Goal: Information Seeking & Learning: Learn about a topic

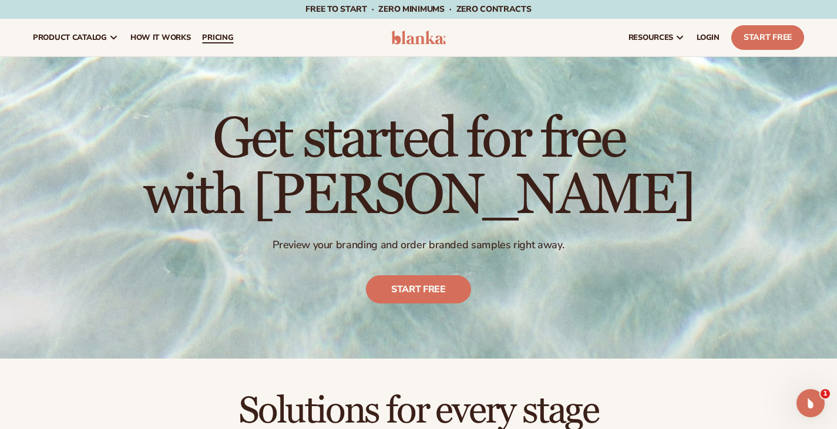
click at [233, 41] on span "pricing" at bounding box center [217, 37] width 31 height 9
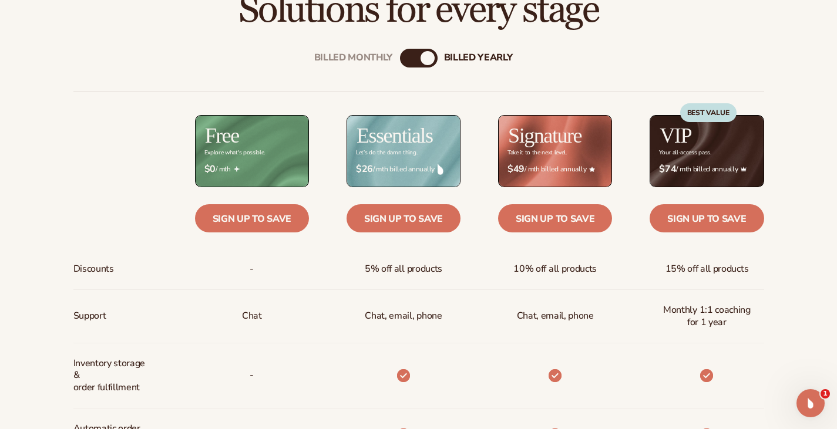
scroll to position [402, 0]
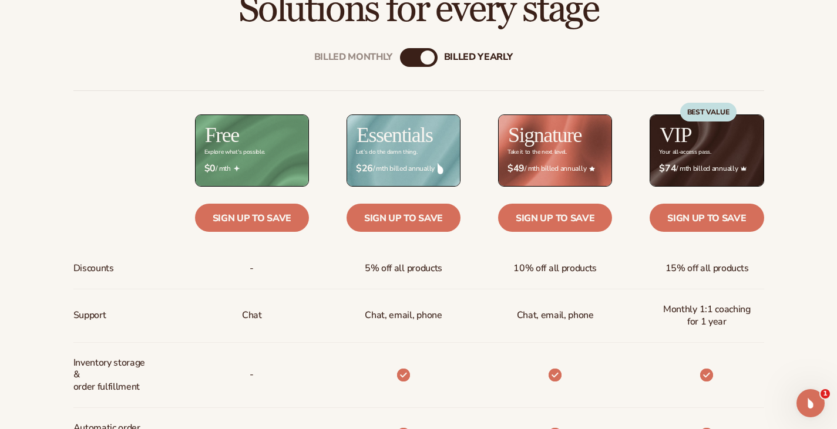
click at [415, 56] on div "Billed Monthly billed Yearly" at bounding box center [419, 57] width 38 height 19
click at [414, 61] on div "Billed Monthly billed Yearly" at bounding box center [419, 57] width 38 height 19
click at [417, 62] on div "Billed Monthly billed Yearly" at bounding box center [419, 57] width 38 height 19
click at [425, 59] on div "billed Yearly" at bounding box center [428, 58] width 14 height 14
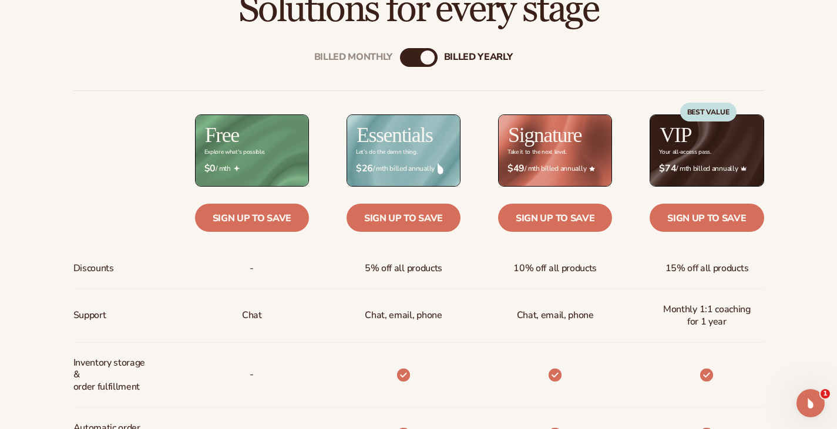
click at [413, 59] on div "Billed Monthly" at bounding box center [407, 58] width 14 height 14
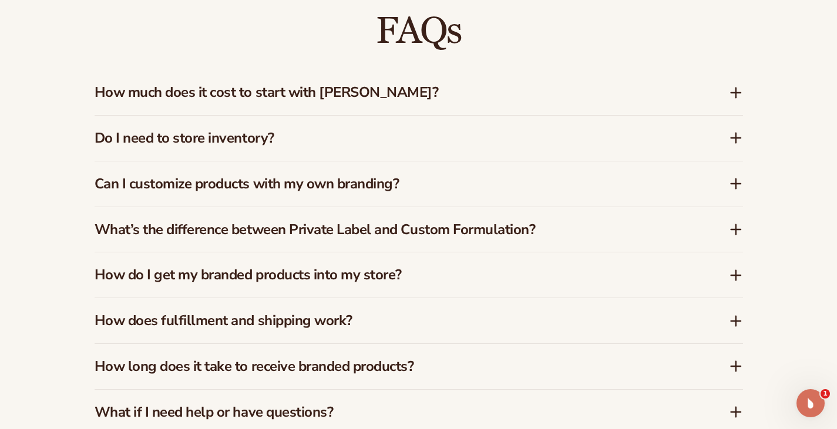
scroll to position [1696, 0]
click at [734, 137] on icon at bounding box center [735, 137] width 9 height 0
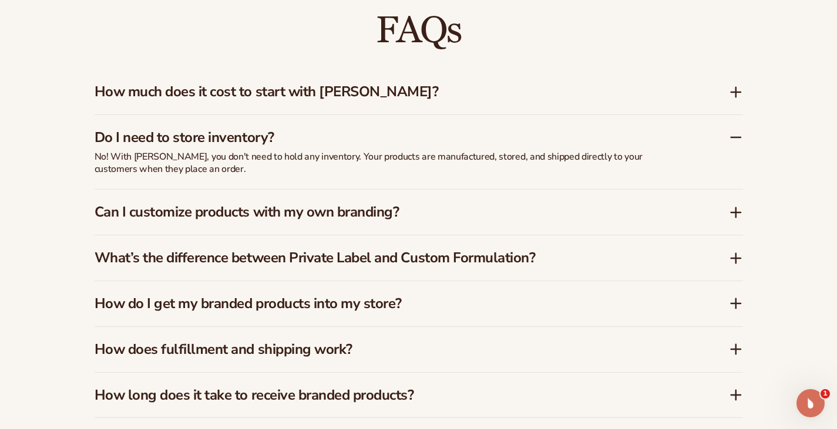
click at [730, 130] on icon at bounding box center [736, 137] width 14 height 14
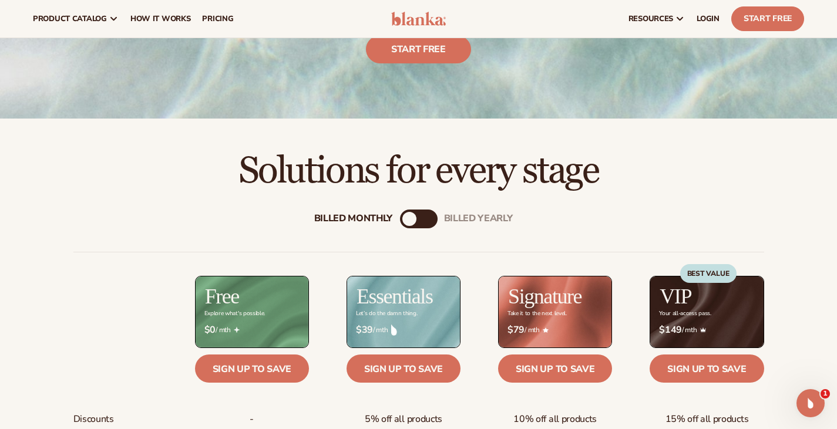
scroll to position [0, 0]
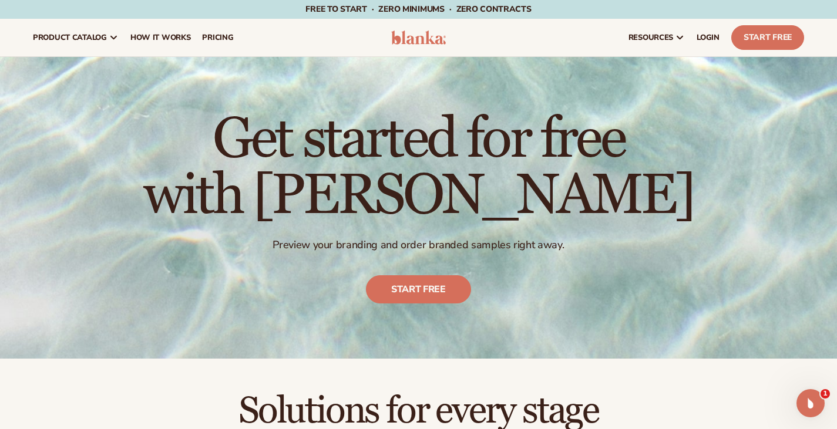
click at [820, 155] on div "Get started for free with [PERSON_NAME] Preview your branding and order branded…" at bounding box center [418, 208] width 837 height 302
click at [233, 37] on span "pricing" at bounding box center [217, 37] width 31 height 9
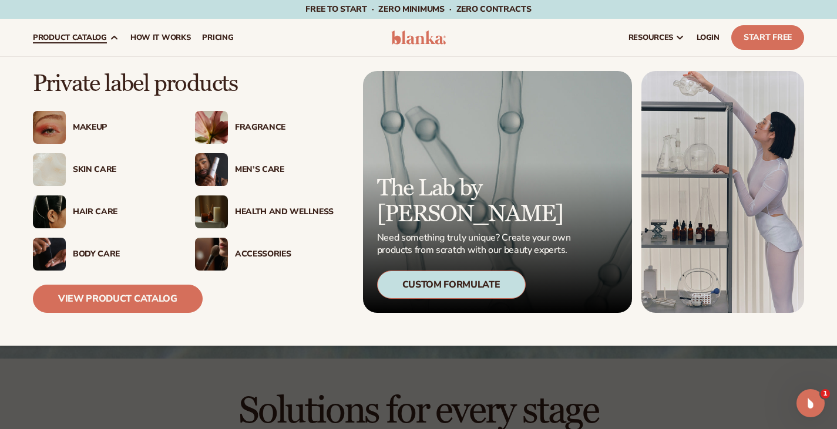
click at [89, 119] on div "Makeup" at bounding box center [102, 127] width 139 height 33
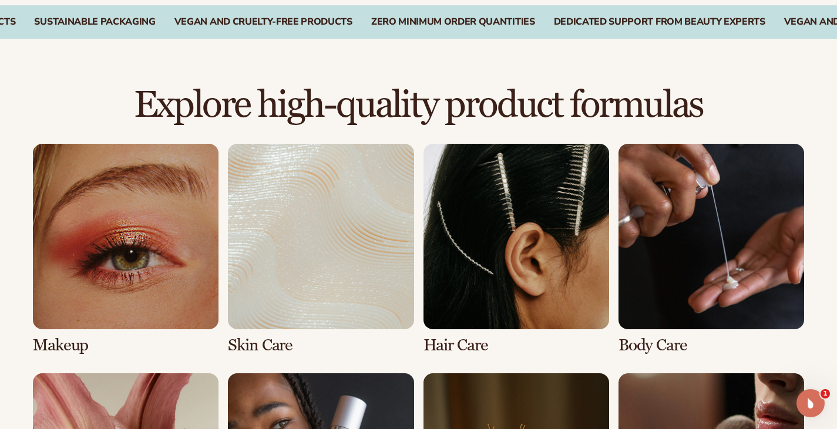
scroll to position [732, 0]
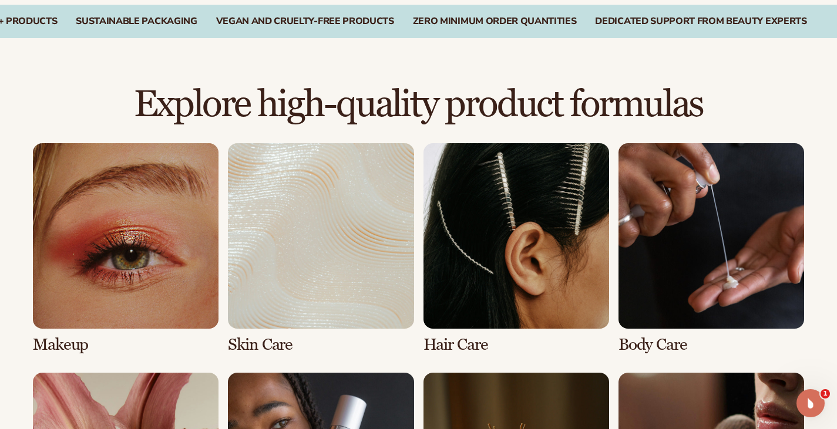
click at [757, 90] on div "Explore high-quality product formulas view full catalog Makeup [MEDICAL_DATA]" at bounding box center [418, 365] width 837 height 654
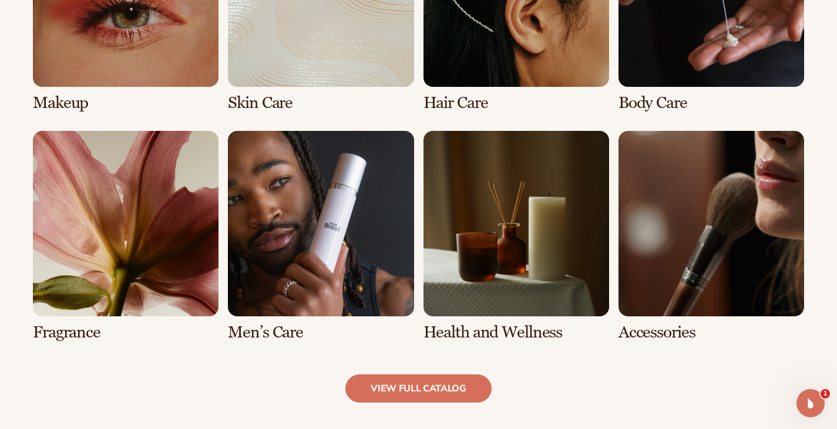
scroll to position [975, 0]
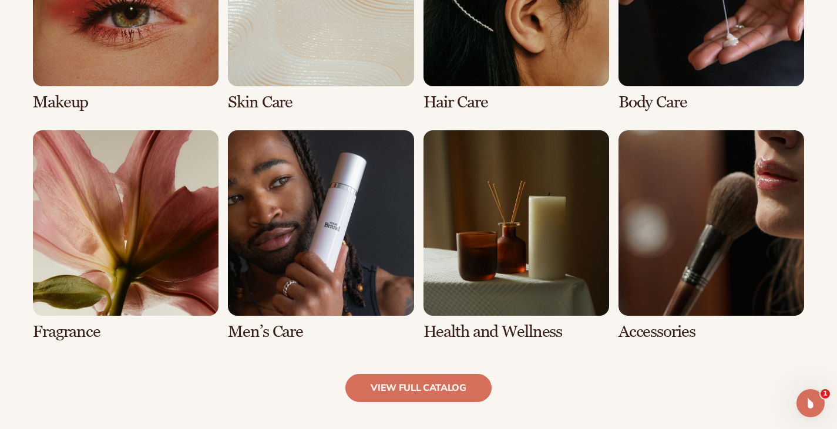
click at [129, 280] on link "5 / 8" at bounding box center [126, 235] width 186 height 211
click at [66, 310] on link "5 / 8" at bounding box center [126, 235] width 186 height 211
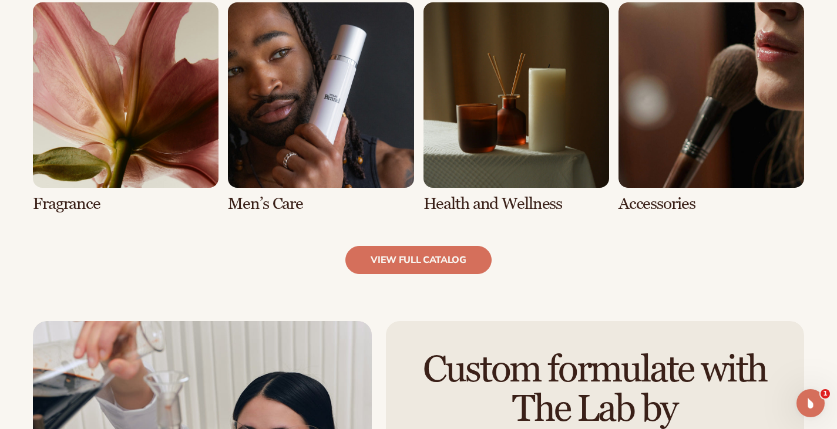
scroll to position [1105, 0]
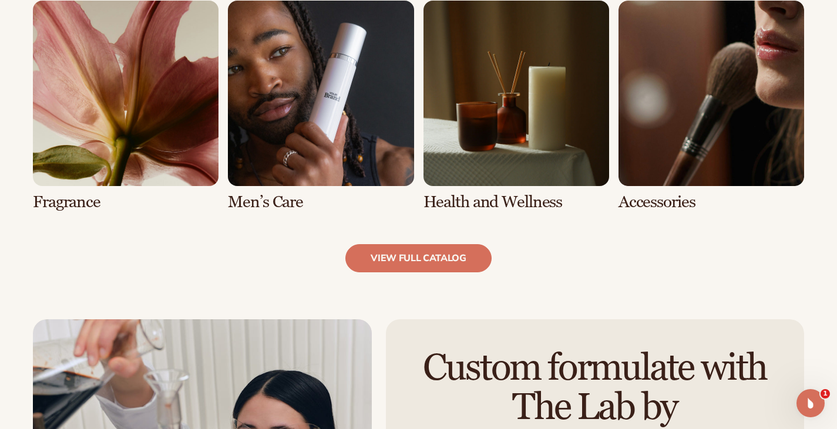
click at [68, 203] on link "5 / 8" at bounding box center [126, 106] width 186 height 211
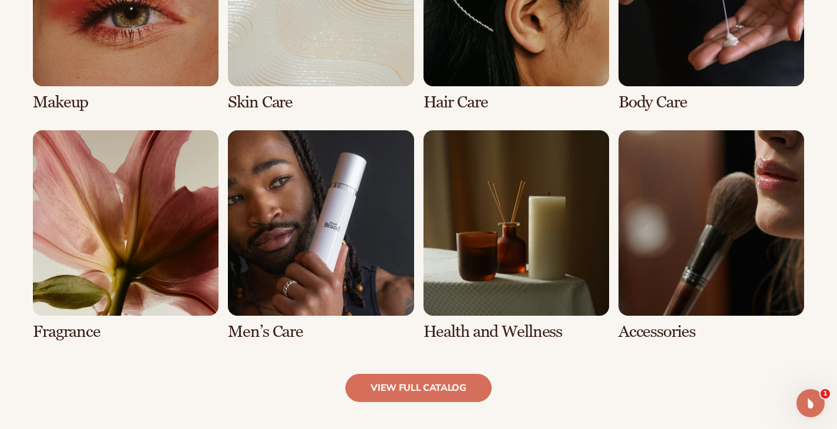
click at [68, 203] on link "5 / 8" at bounding box center [126, 235] width 186 height 211
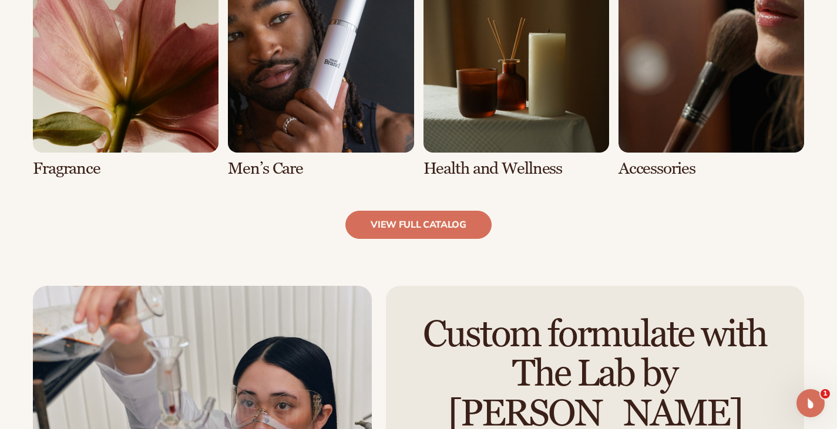
scroll to position [1140, 0]
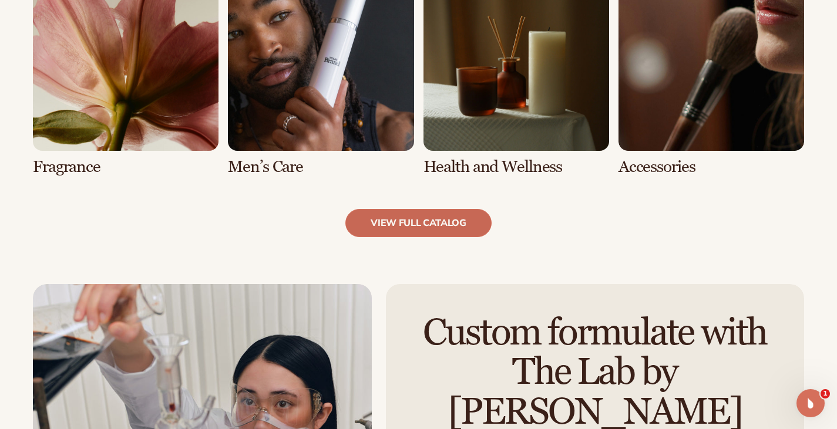
click at [438, 226] on link "view full catalog" at bounding box center [418, 223] width 146 height 28
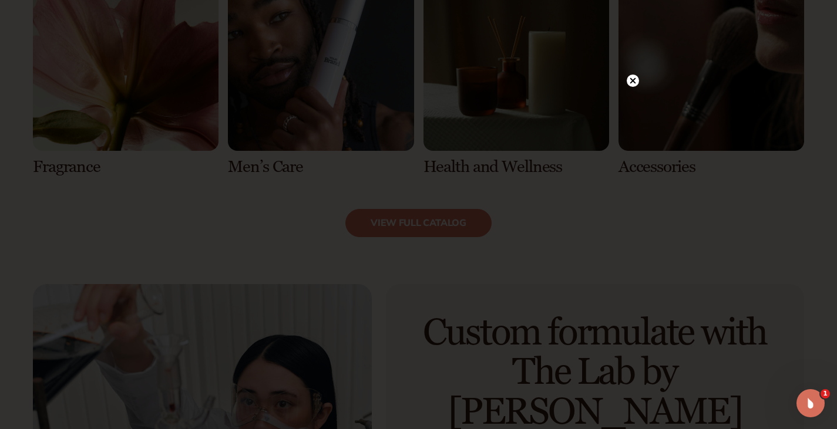
click at [633, 83] on circle at bounding box center [633, 81] width 12 height 12
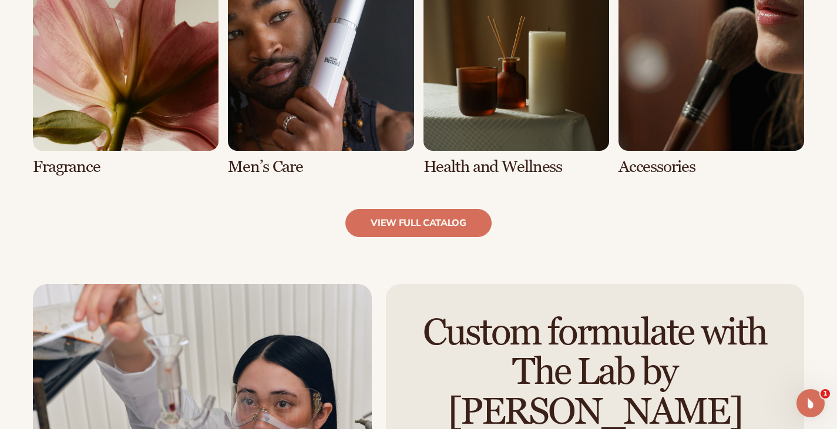
click at [184, 99] on link "5 / 8" at bounding box center [126, 70] width 186 height 211
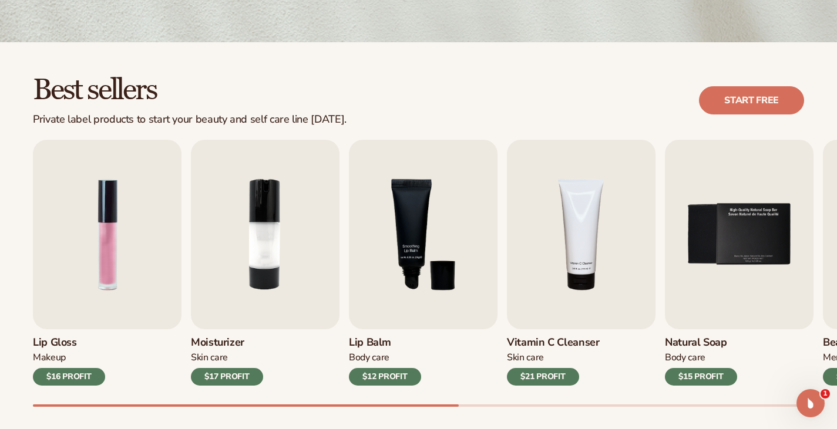
scroll to position [0, 0]
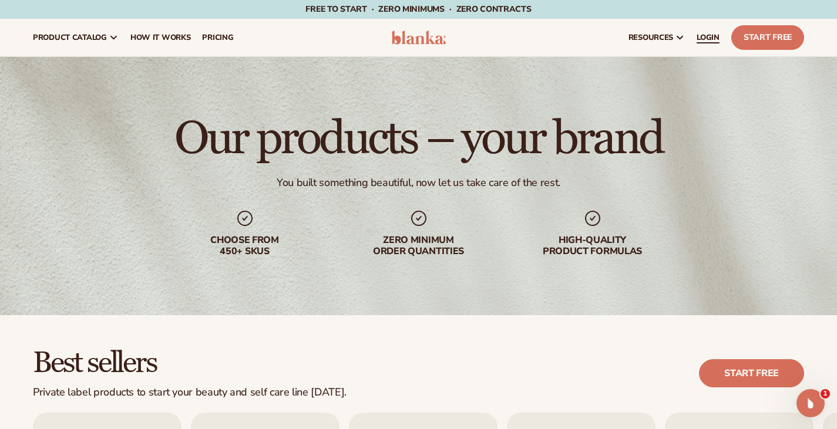
click at [691, 31] on link "LOGIN" at bounding box center [708, 38] width 35 height 38
